Goal: Task Accomplishment & Management: Manage account settings

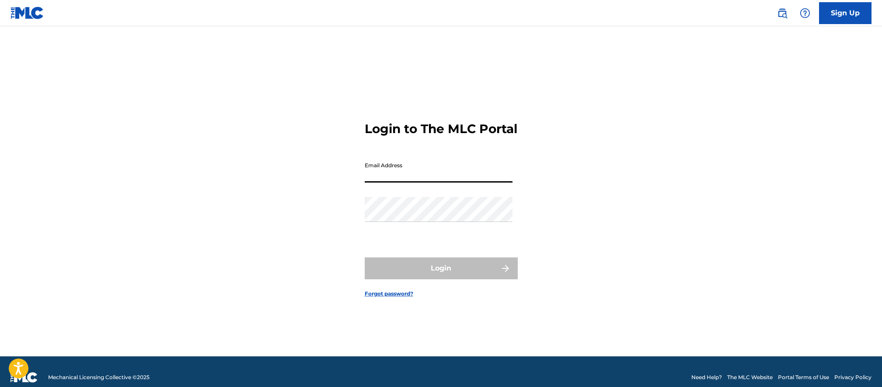
click at [384, 174] on input "Email Address" at bounding box center [439, 169] width 148 height 25
click at [436, 179] on input "[PERSON_NAME].tonu" at bounding box center [439, 169] width 148 height 25
type input "[PERSON_NAME][EMAIL_ADDRESS][DOMAIN_NAME]"
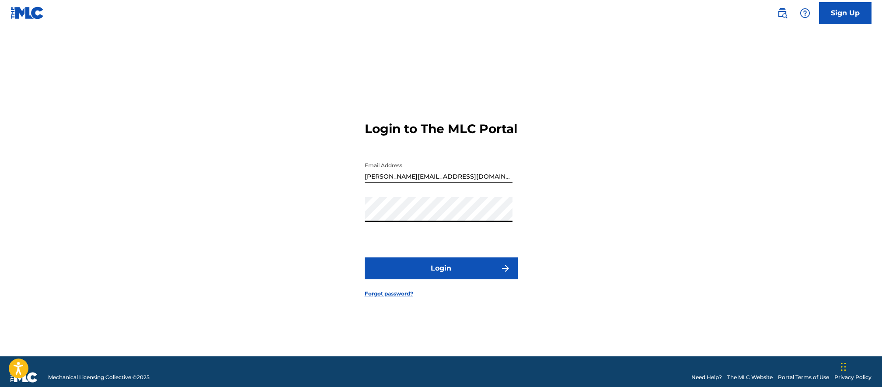
click at [365, 257] on button "Login" at bounding box center [441, 268] width 153 height 22
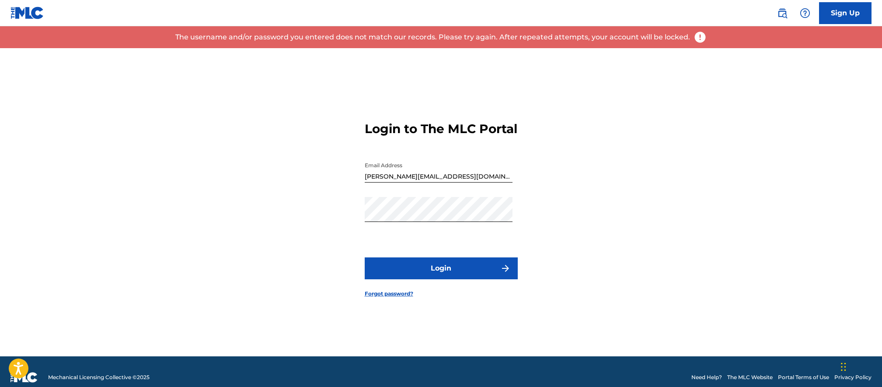
click at [422, 274] on button "Login" at bounding box center [441, 268] width 153 height 22
click at [390, 297] on link "Forgot password?" at bounding box center [389, 293] width 49 height 8
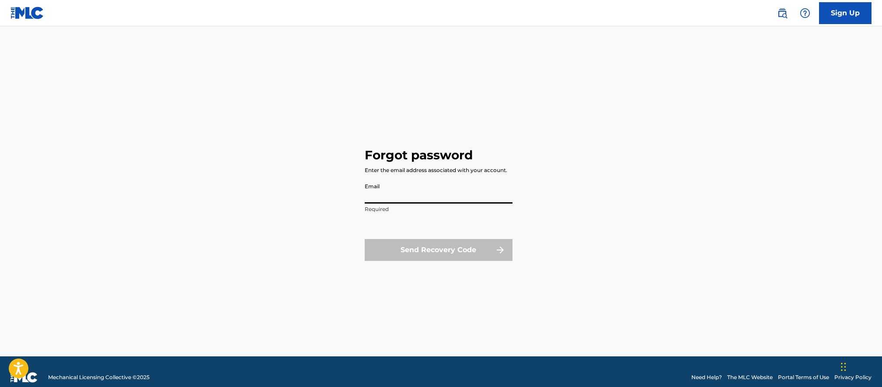
click at [390, 192] on input "Email" at bounding box center [439, 190] width 148 height 25
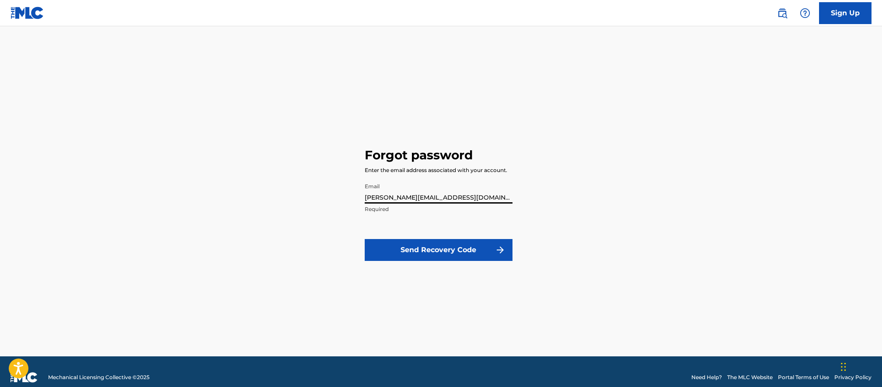
type input "[PERSON_NAME][EMAIL_ADDRESS][DOMAIN_NAME]"
click button "Send Recovery Code" at bounding box center [439, 250] width 148 height 22
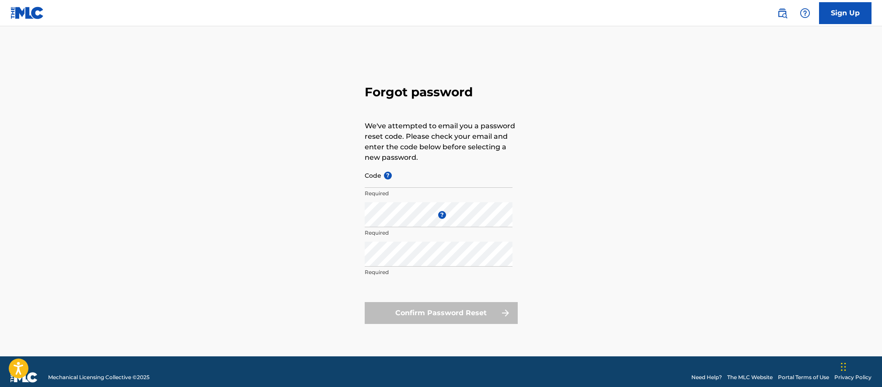
click at [416, 184] on input "Code ?" at bounding box center [439, 175] width 148 height 25
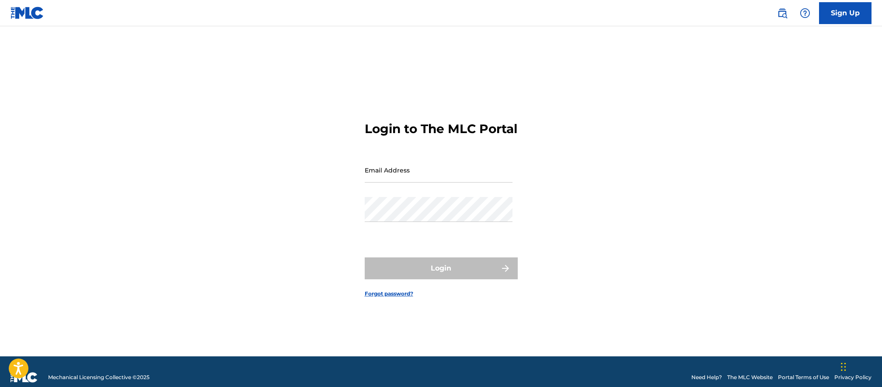
click at [387, 178] on input "Email Address" at bounding box center [439, 169] width 148 height 25
type input "[EMAIL_ADDRESS][DOMAIN_NAME]"
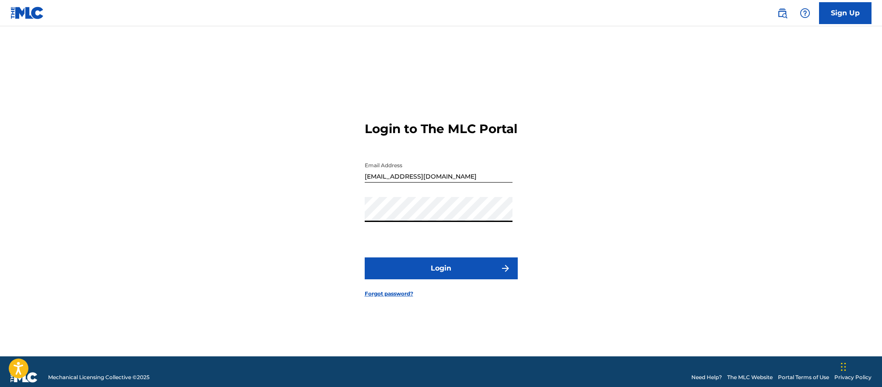
click at [365, 257] on button "Login" at bounding box center [441, 268] width 153 height 22
click at [396, 297] on link "Forgot password?" at bounding box center [389, 293] width 49 height 8
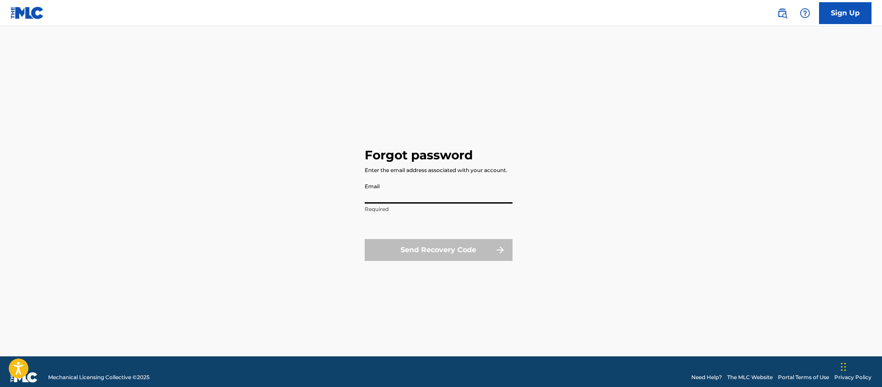
click at [401, 190] on input "Email" at bounding box center [439, 190] width 148 height 25
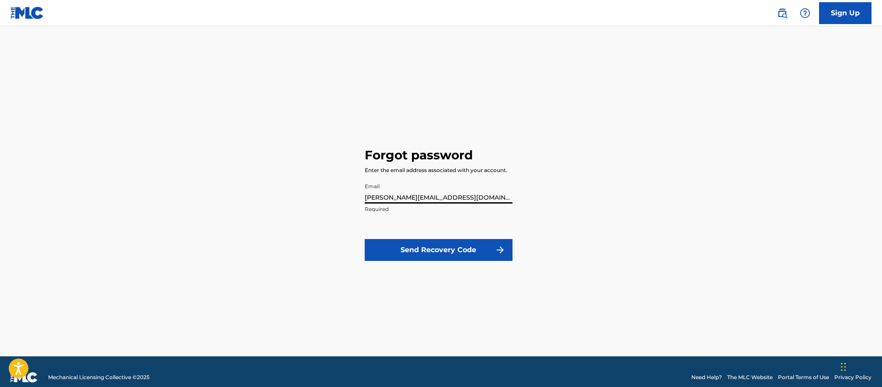
type input "[PERSON_NAME][EMAIL_ADDRESS][DOMAIN_NAME]"
click button "Send Recovery Code" at bounding box center [439, 250] width 148 height 22
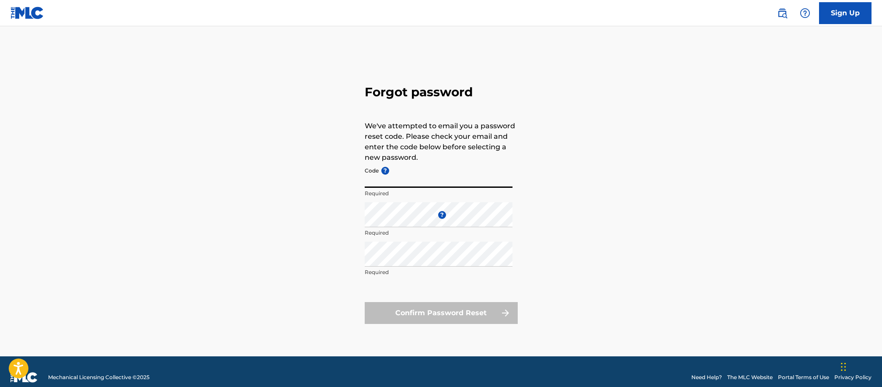
click at [408, 180] on input "Code ?" at bounding box center [439, 175] width 148 height 25
